Goal: Task Accomplishment & Management: Manage account settings

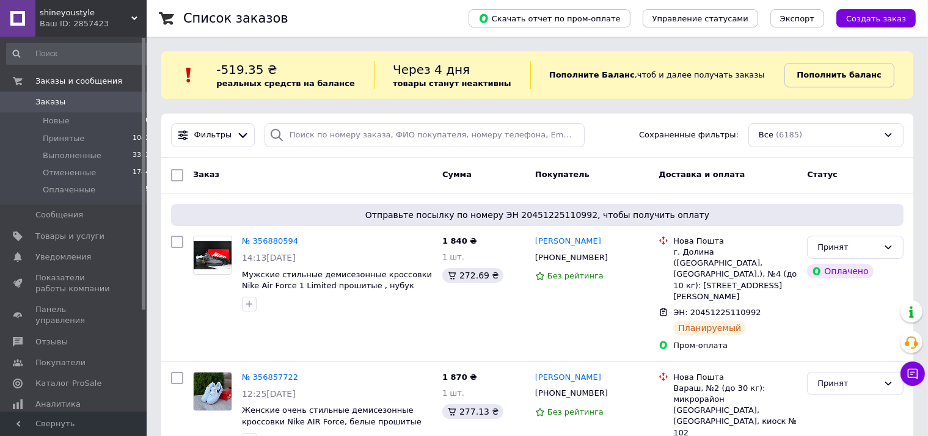
click at [848, 83] on link "Пополнить баланс" at bounding box center [840, 75] width 110 height 24
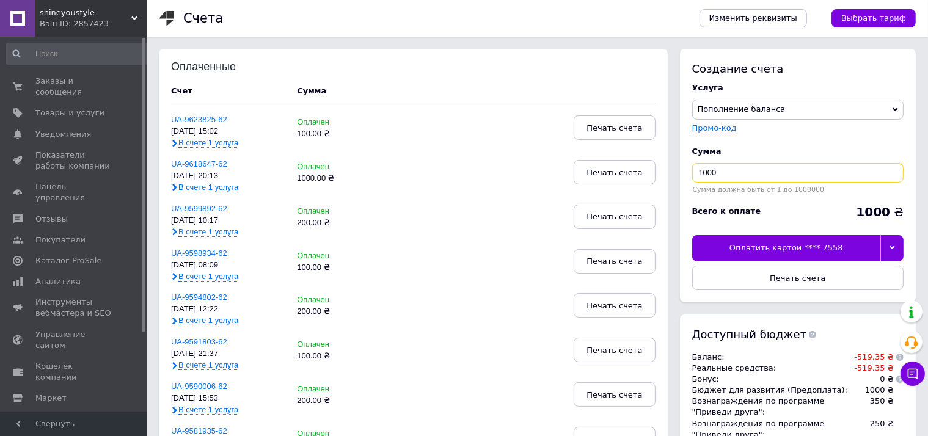
click at [760, 167] on input "1000" at bounding box center [797, 173] width 211 height 20
type input "550"
click at [896, 250] on div at bounding box center [892, 248] width 23 height 26
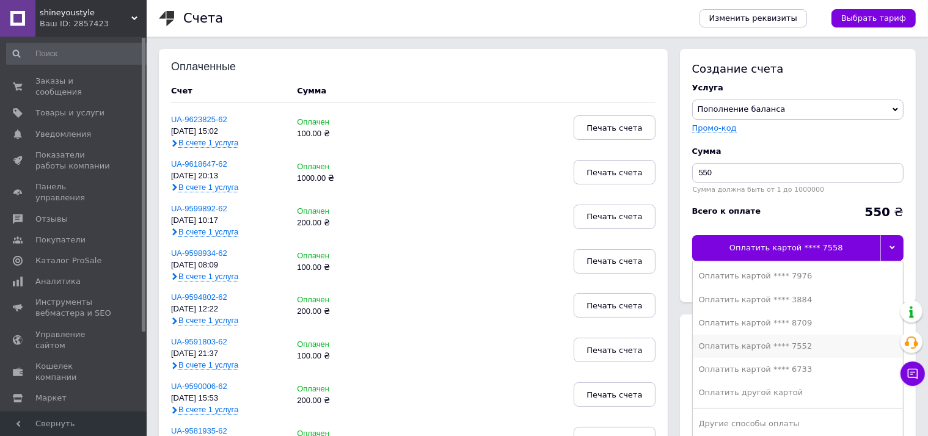
click at [779, 341] on div "Оплатить картой **** 7552" at bounding box center [798, 346] width 198 height 11
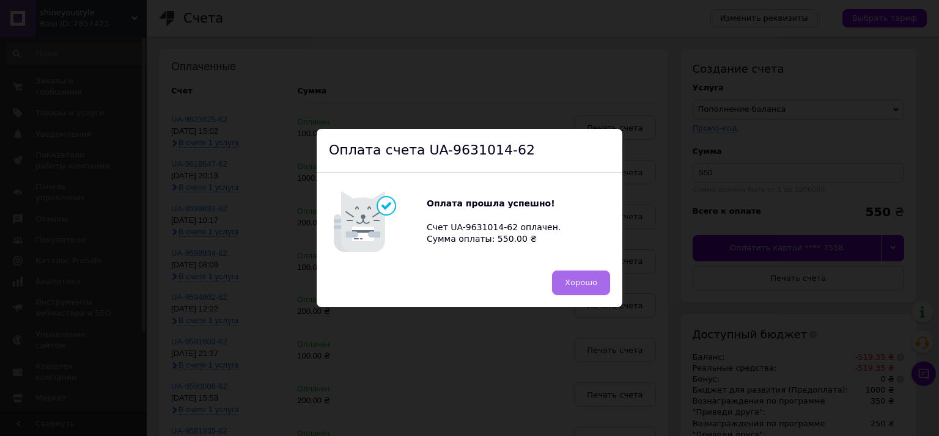
click at [581, 280] on span "Хорошо" at bounding box center [581, 282] width 32 height 9
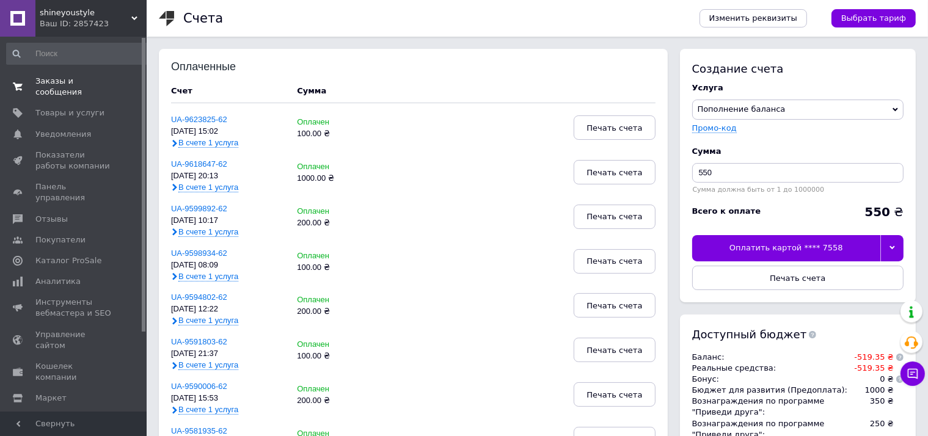
click at [94, 87] on span "Заказы и сообщения" at bounding box center [74, 87] width 78 height 22
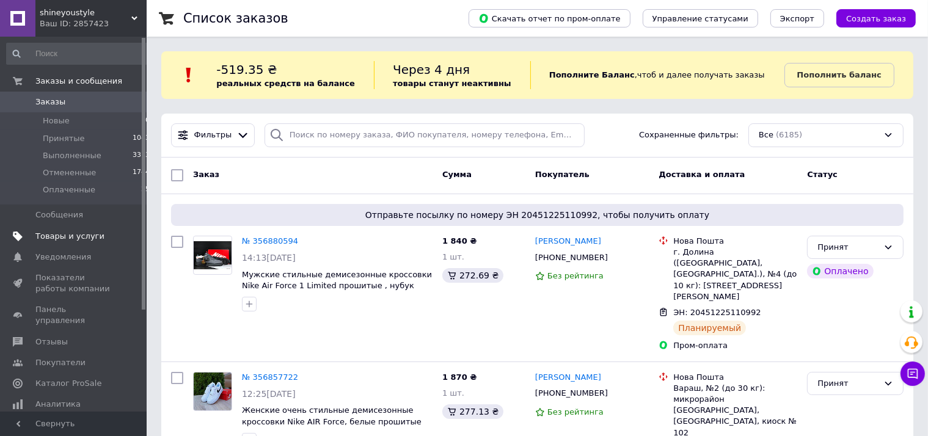
click at [84, 240] on span "Товары и услуги" at bounding box center [69, 236] width 69 height 11
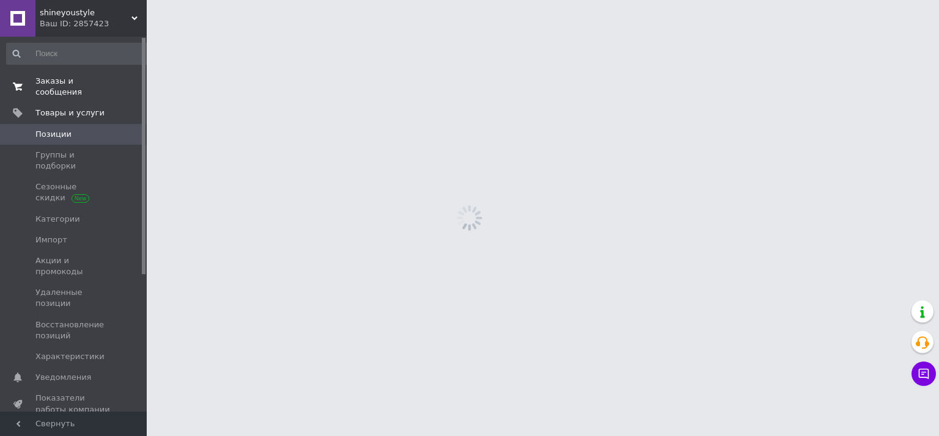
click at [82, 76] on span "Заказы и сообщения" at bounding box center [74, 87] width 78 height 22
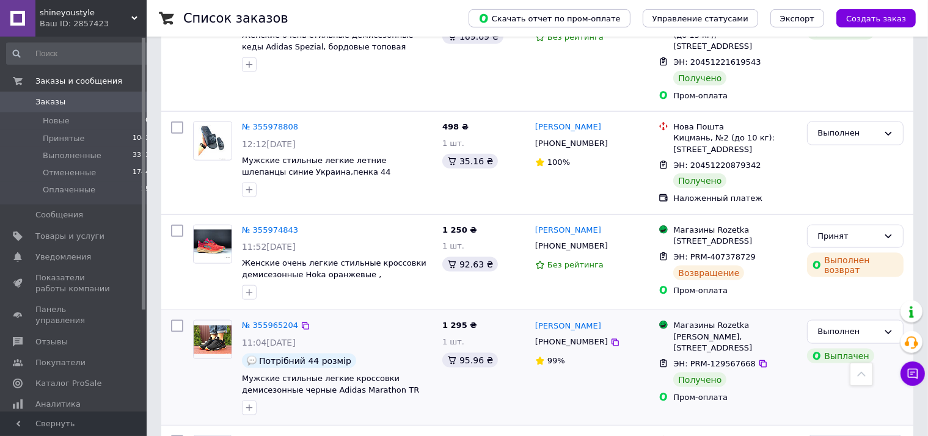
scroll to position [1613, 0]
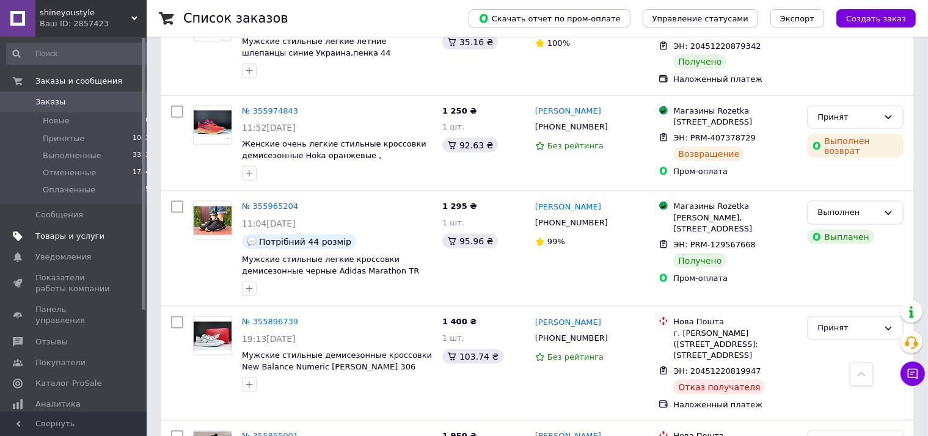
click at [60, 241] on span "Товары и услуги" at bounding box center [69, 236] width 69 height 11
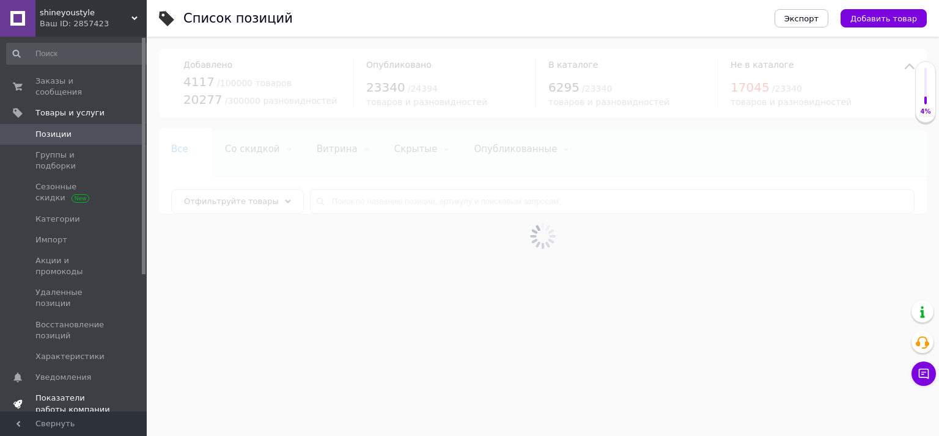
click at [62, 393] on span "Показатели работы компании" at bounding box center [74, 404] width 78 height 22
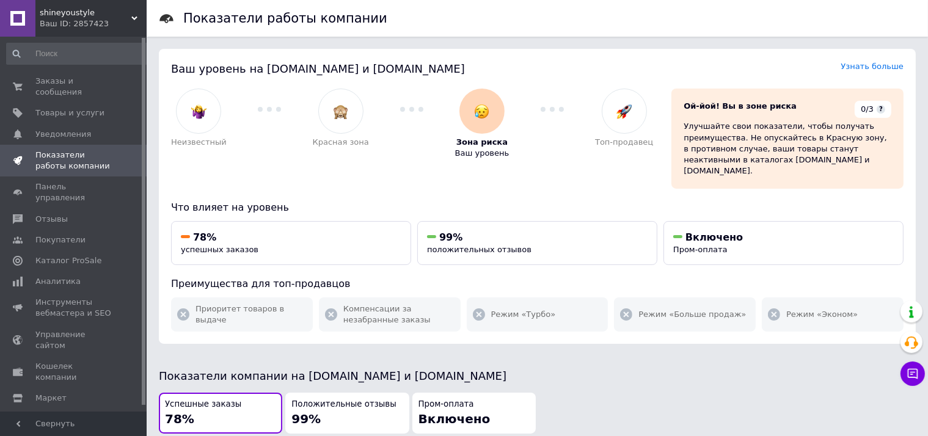
scroll to position [258, 0]
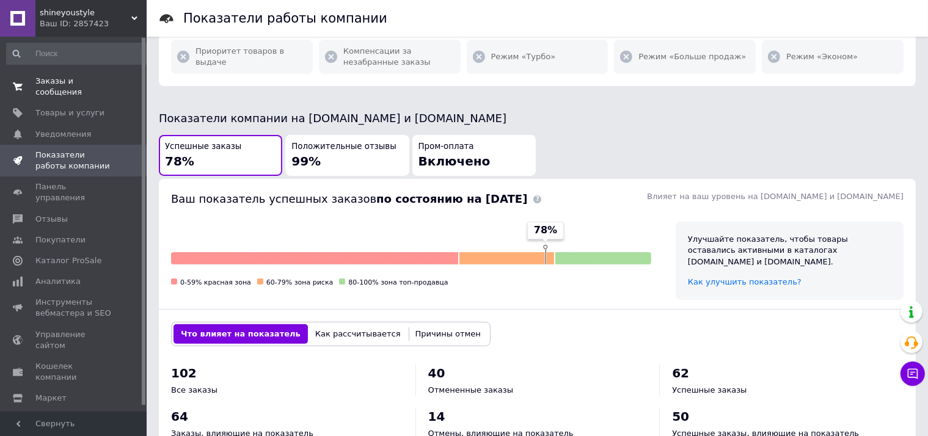
click at [89, 78] on span "Заказы и сообщения" at bounding box center [74, 87] width 78 height 22
